Goal: Task Accomplishment & Management: Use online tool/utility

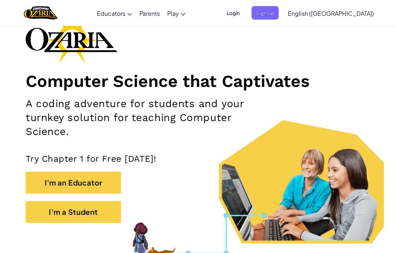
scroll to position [50, 0]
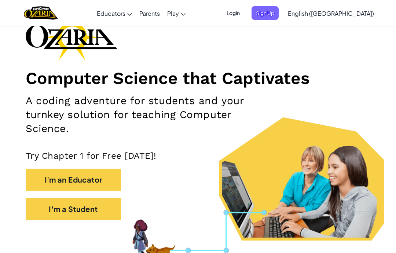
click at [105, 212] on button "I'm a Student" at bounding box center [73, 209] width 95 height 22
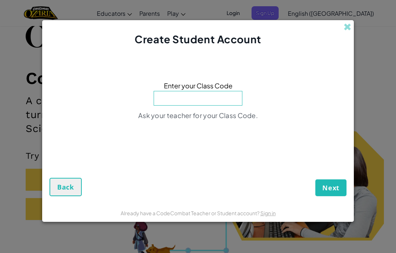
scroll to position [50, 0]
click at [329, 192] on span "Next" at bounding box center [330, 187] width 17 height 9
click at [342, 196] on button "Next" at bounding box center [330, 187] width 31 height 17
click at [332, 192] on span "Next" at bounding box center [330, 187] width 17 height 9
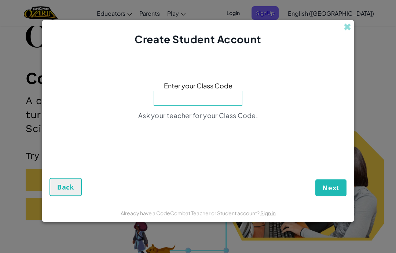
click at [335, 192] on span "Next" at bounding box center [330, 187] width 17 height 9
click at [336, 192] on span "Next" at bounding box center [330, 187] width 17 height 9
click at [335, 192] on span "Next" at bounding box center [330, 187] width 17 height 9
click at [333, 192] on span "Next" at bounding box center [330, 187] width 17 height 9
click at [336, 192] on span "Next" at bounding box center [330, 187] width 17 height 9
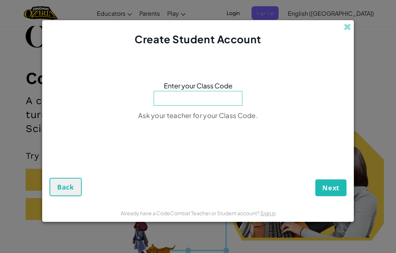
click at [337, 192] on span "Next" at bounding box center [330, 187] width 17 height 9
click at [335, 192] on span "Next" at bounding box center [330, 187] width 17 height 9
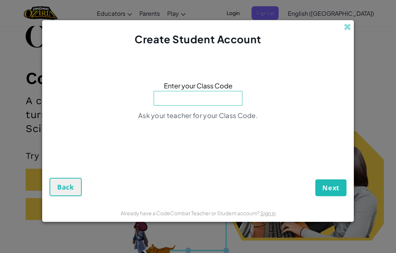
click at [332, 192] on span "Next" at bounding box center [330, 187] width 17 height 9
click at [334, 192] on span "Next" at bounding box center [330, 187] width 17 height 9
click at [331, 192] on span "Next" at bounding box center [330, 187] width 17 height 9
click at [328, 192] on span "Next" at bounding box center [330, 187] width 17 height 9
click at [330, 192] on span "Next" at bounding box center [330, 187] width 17 height 9
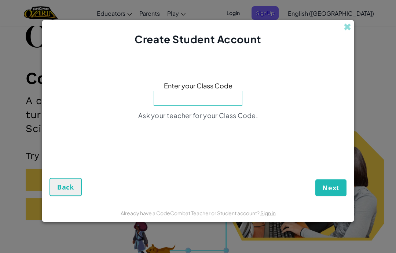
click at [330, 192] on span "Next" at bounding box center [330, 187] width 17 height 9
click at [331, 192] on span "Next" at bounding box center [330, 187] width 17 height 9
click at [330, 192] on span "Next" at bounding box center [330, 187] width 17 height 9
click at [76, 194] on button "Back" at bounding box center [66, 187] width 32 height 18
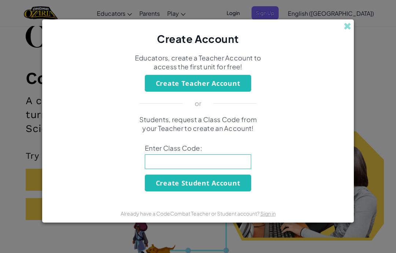
click at [155, 191] on button "Create Student Account" at bounding box center [198, 183] width 106 height 17
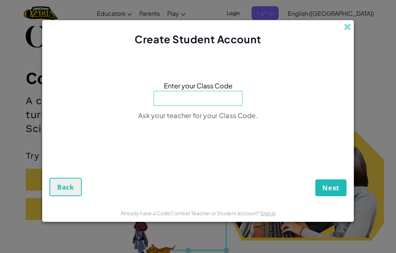
scroll to position [50, 0]
click at [344, 31] on span at bounding box center [348, 27] width 8 height 8
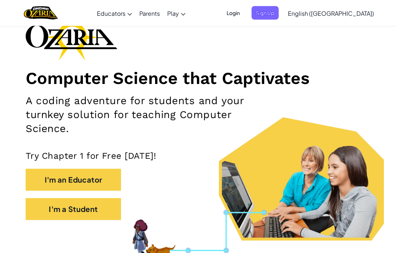
scroll to position [50, 0]
click at [44, 183] on button "I'm an Educator" at bounding box center [73, 180] width 95 height 22
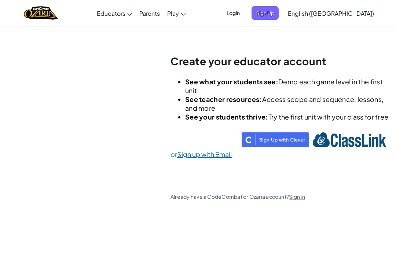
scroll to position [26, 0]
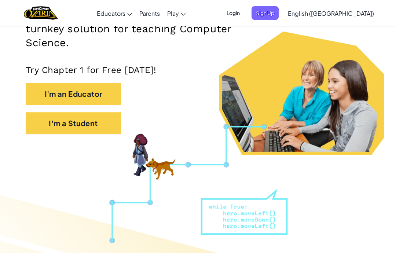
scroll to position [127, 0]
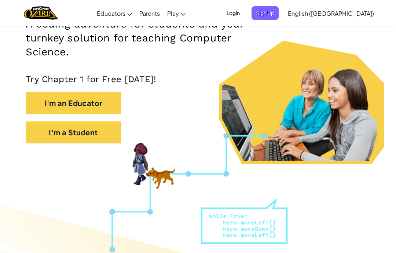
click at [356, 12] on span "English ([GEOGRAPHIC_DATA])" at bounding box center [331, 14] width 86 height 8
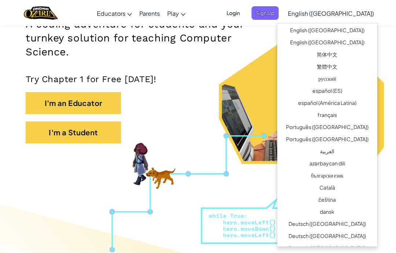
click at [320, 44] on link "English ([GEOGRAPHIC_DATA])" at bounding box center [327, 43] width 100 height 12
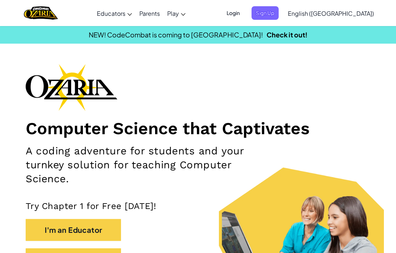
scroll to position [7, 0]
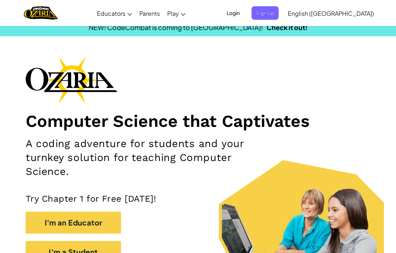
click at [359, 11] on span "English ([GEOGRAPHIC_DATA])" at bounding box center [331, 14] width 86 height 8
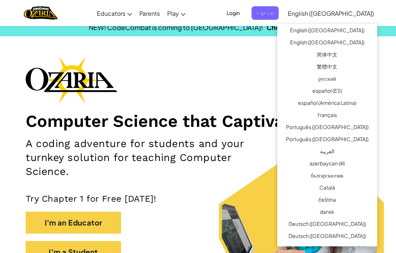
click at [352, 28] on link "English ([GEOGRAPHIC_DATA])" at bounding box center [327, 31] width 100 height 12
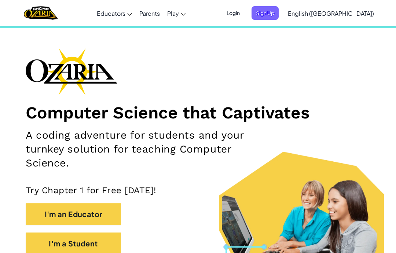
scroll to position [0, 0]
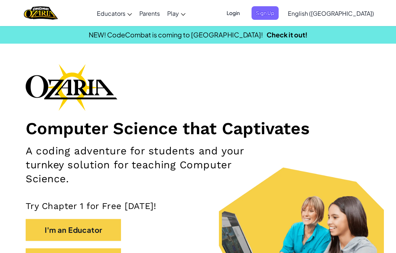
click at [359, 10] on span "English ([GEOGRAPHIC_DATA])" at bounding box center [331, 14] width 86 height 8
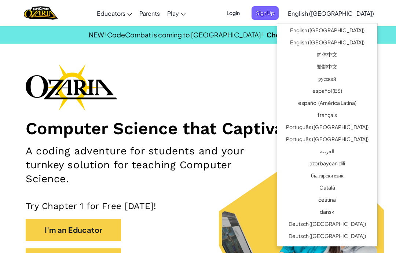
click at [346, 51] on link "简体中文" at bounding box center [327, 56] width 100 height 12
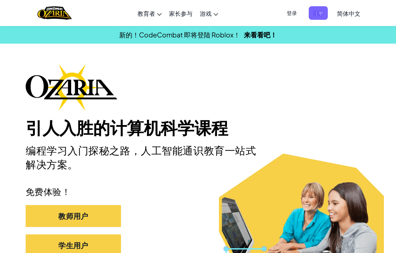
click at [354, 11] on span "简体中文" at bounding box center [348, 14] width 23 height 8
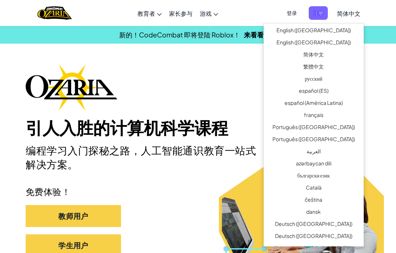
click at [347, 22] on link "简体中文" at bounding box center [348, 13] width 31 height 20
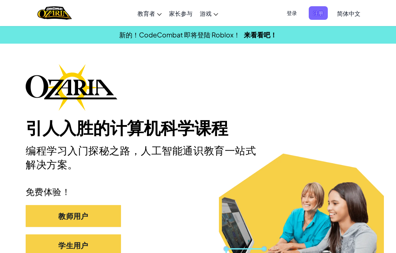
click at [360, 12] on link "简体中文" at bounding box center [348, 13] width 31 height 20
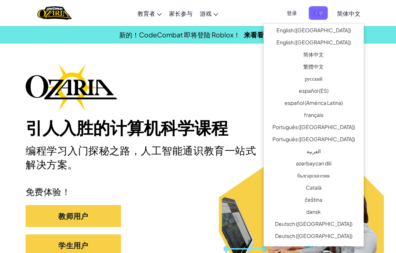
click at [348, 25] on link "English ([GEOGRAPHIC_DATA])" at bounding box center [314, 31] width 100 height 12
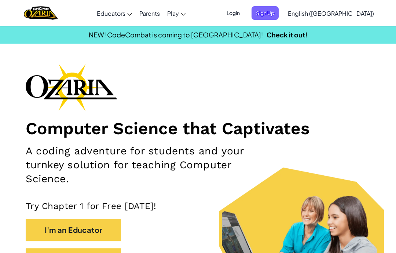
click at [164, 12] on link "Parents" at bounding box center [150, 13] width 28 height 20
click at [392, 66] on section "Computer Science that Captivates A coding adventure for students and your turnk…" at bounding box center [198, 177] width 396 height 227
click at [239, 19] on div "Toggle navigation Educators Create Free Account School & District Solutions Tea…" at bounding box center [198, 13] width 400 height 26
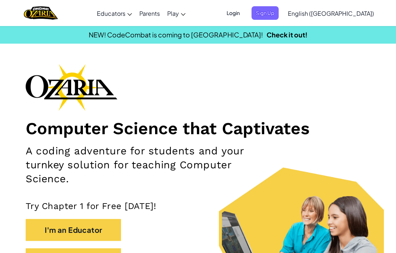
click at [228, 34] on span "NEW! CodeCombat is coming to [GEOGRAPHIC_DATA]!" at bounding box center [176, 34] width 174 height 8
click at [237, 34] on span "NEW! CodeCombat is coming to [GEOGRAPHIC_DATA]!" at bounding box center [176, 34] width 174 height 8
click at [220, 31] on span "NEW! CodeCombat is coming to [GEOGRAPHIC_DATA]!" at bounding box center [176, 34] width 174 height 8
click at [231, 39] on span "NEW! CodeCombat is coming to [GEOGRAPHIC_DATA]!" at bounding box center [176, 34] width 174 height 8
click at [223, 31] on span "NEW! CodeCombat is coming to [GEOGRAPHIC_DATA]!" at bounding box center [176, 34] width 174 height 8
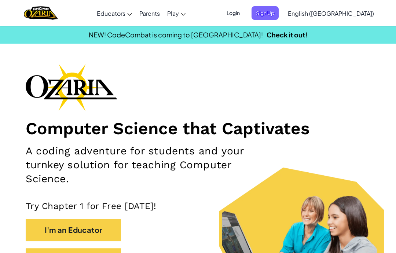
click at [279, 8] on span "Sign Up" at bounding box center [265, 13] width 27 height 14
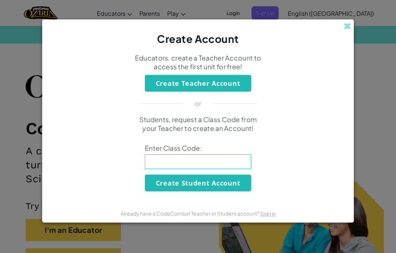
click at [341, 21] on div "Create Account" at bounding box center [198, 32] width 312 height 26
click at [353, 29] on div "Create Account" at bounding box center [198, 32] width 312 height 26
click at [346, 23] on span at bounding box center [348, 26] width 8 height 8
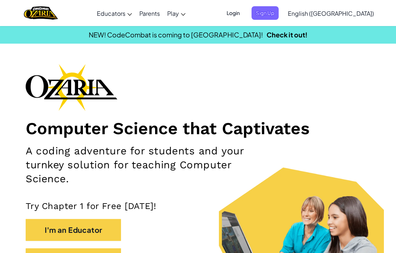
click at [244, 9] on span "Login" at bounding box center [233, 13] width 22 height 14
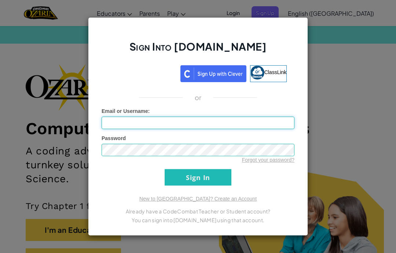
click at [197, 118] on input "Email or Username :" at bounding box center [198, 123] width 193 height 12
type input "[EMAIL_ADDRESS][DOMAIN_NAME][PERSON_NAME]"
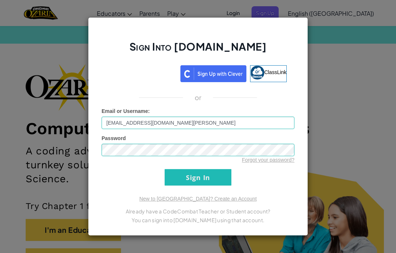
click at [153, 139] on div "Password Forgot your password?" at bounding box center [198, 149] width 193 height 29
click at [193, 176] on input "Sign In" at bounding box center [198, 177] width 67 height 17
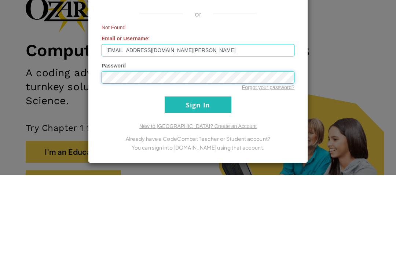
scroll to position [36, 0]
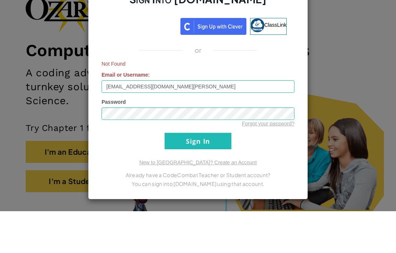
click at [339, 65] on div "Sign Into [DOMAIN_NAME] ClassLink or Not Found Email or Username : [EMAIL_ADDRE…" at bounding box center [198, 126] width 396 height 253
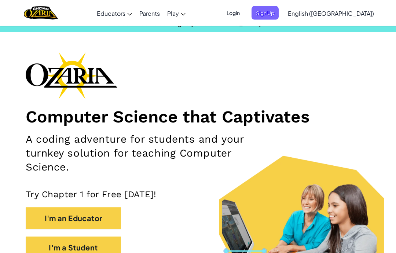
scroll to position [0, 0]
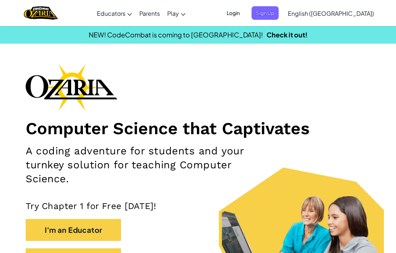
click at [279, 8] on span "Sign Up" at bounding box center [265, 13] width 27 height 14
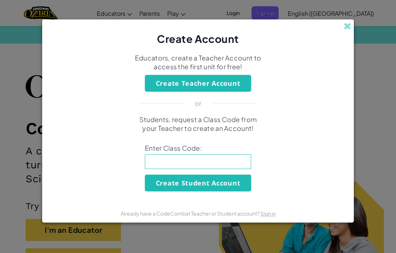
click at [348, 32] on div "Create Account" at bounding box center [198, 32] width 312 height 26
click at [352, 27] on div "Create Account" at bounding box center [198, 32] width 312 height 26
click at [351, 25] on span at bounding box center [348, 26] width 8 height 8
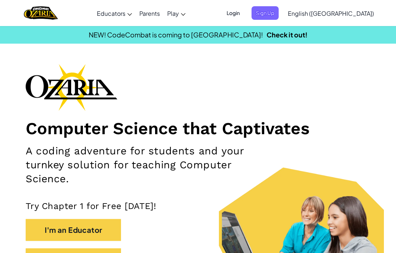
click at [244, 13] on span "Login" at bounding box center [233, 13] width 22 height 14
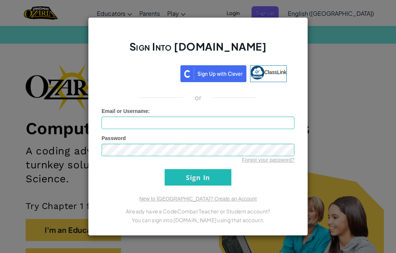
click at [245, 109] on div "Email or Username :" at bounding box center [198, 118] width 193 height 22
click at [141, 119] on input "Email or Username :" at bounding box center [198, 123] width 193 height 12
type input "[EMAIL_ADDRESS][DOMAIN_NAME][PERSON_NAME]"
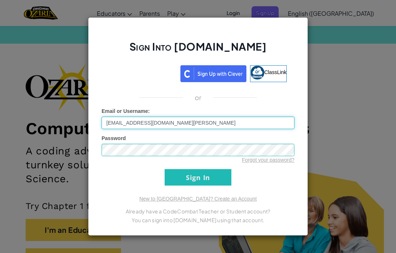
click at [176, 122] on input "[EMAIL_ADDRESS][DOMAIN_NAME][PERSON_NAME]" at bounding box center [198, 123] width 193 height 12
click at [222, 173] on input "Sign In" at bounding box center [198, 177] width 67 height 17
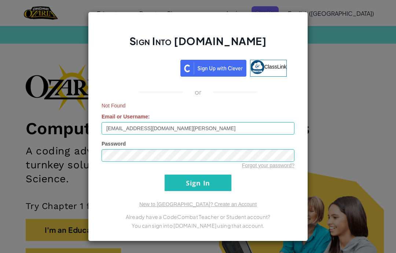
click at [212, 180] on input "Sign In" at bounding box center [198, 183] width 67 height 17
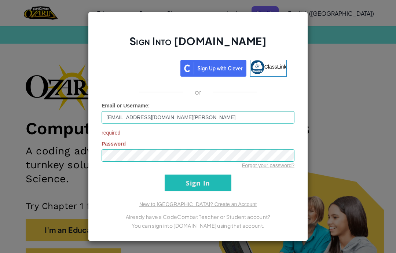
click at [365, 91] on div "Sign Into [DOMAIN_NAME] ClassLink or Email or Username : [EMAIL_ADDRESS][DOMAIN…" at bounding box center [198, 126] width 396 height 253
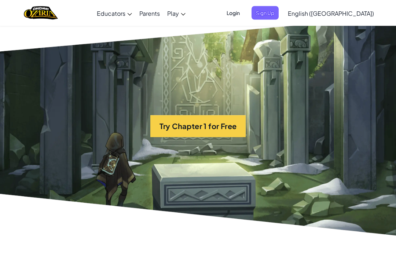
scroll to position [1486, 0]
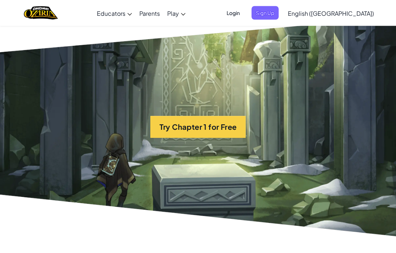
click at [232, 124] on button "Try Chapter 1 for Free" at bounding box center [197, 127] width 95 height 22
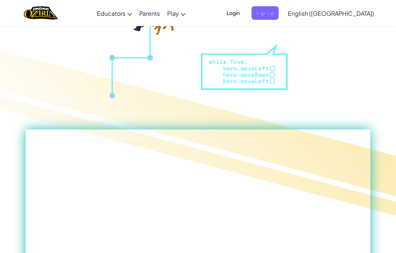
scroll to position [286, 0]
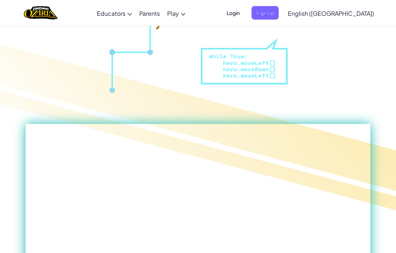
click at [244, 11] on span "Login" at bounding box center [233, 13] width 22 height 14
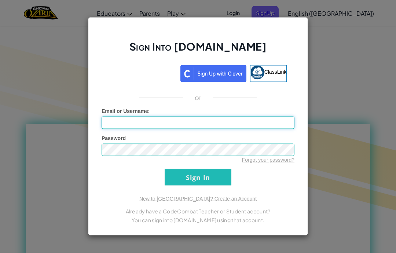
click at [217, 122] on input "Email or Username :" at bounding box center [198, 123] width 193 height 12
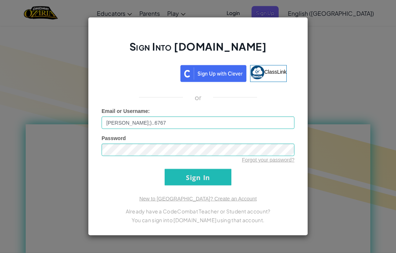
click at [222, 171] on input "Sign In" at bounding box center [198, 177] width 67 height 17
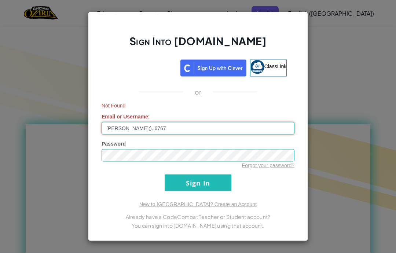
click at [179, 133] on input "[PERSON_NAME];)..6767" at bounding box center [198, 128] width 193 height 12
type input "[PERSON_NAME]:)..6767"
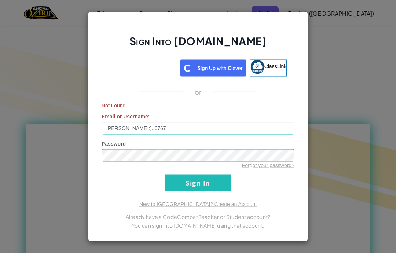
click at [216, 183] on input "Sign In" at bounding box center [198, 183] width 67 height 17
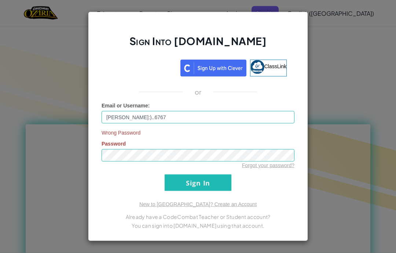
click at [216, 180] on input "Sign In" at bounding box center [198, 183] width 67 height 17
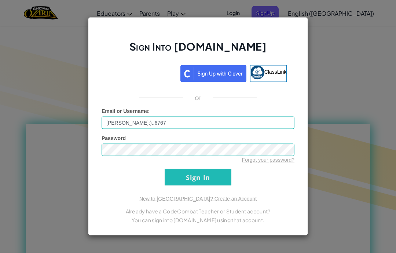
scroll to position [286, 0]
